Goal: Browse casually

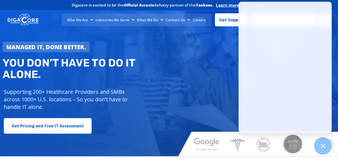
click at [208, 66] on div "Managed IT, done better. You don’t have to do IT alone. Supporting 200+ Healthc…" at bounding box center [169, 81] width 338 height 149
